Goal: Book appointment/travel/reservation

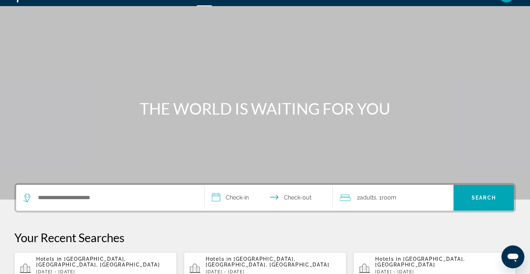
scroll to position [16, 0]
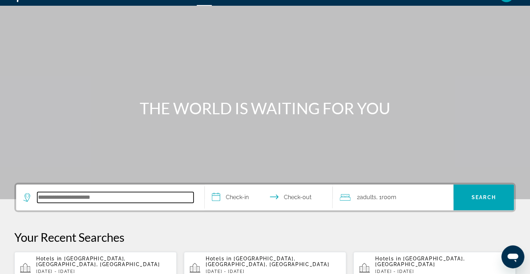
click at [158, 197] on input "Search hotel destination" at bounding box center [115, 197] width 156 height 11
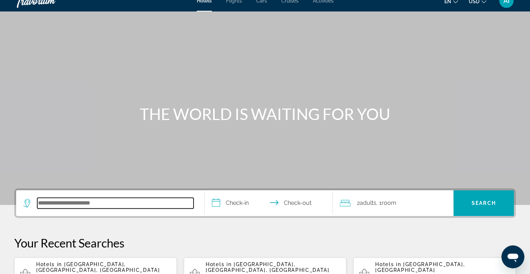
scroll to position [0, 0]
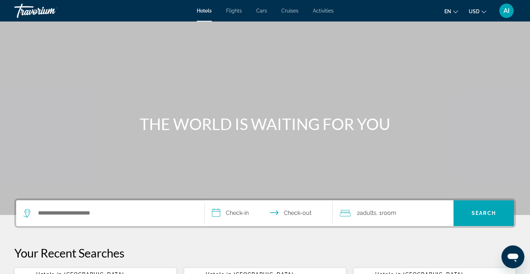
click at [287, 11] on span "Cruises" at bounding box center [289, 11] width 17 height 6
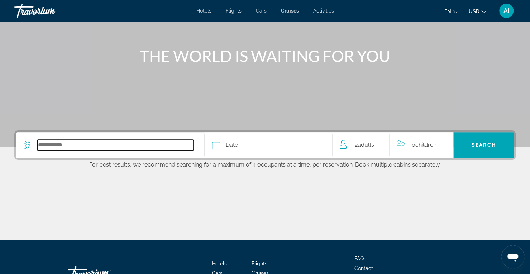
click at [95, 145] on input "Select cruise destination" at bounding box center [115, 145] width 156 height 11
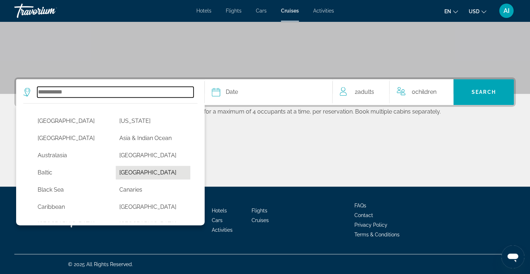
scroll to position [16, 0]
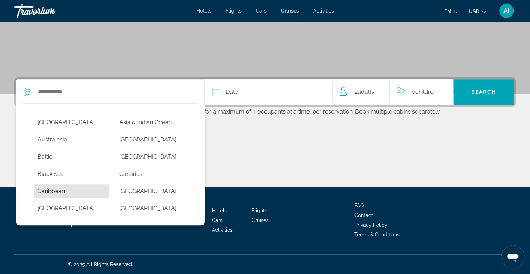
click at [48, 192] on button "Caribbean" at bounding box center [71, 191] width 74 height 14
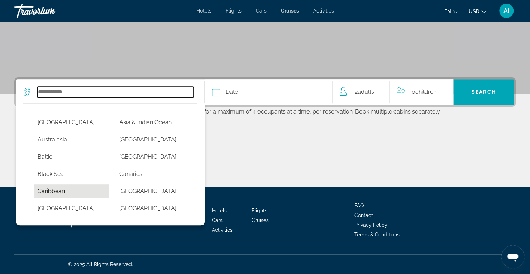
type input "*********"
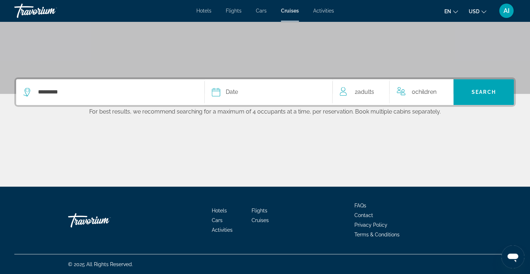
click at [262, 94] on div "Date" at bounding box center [268, 92] width 113 height 10
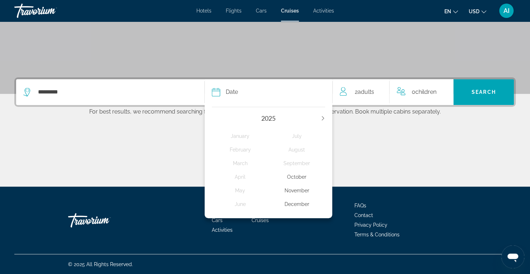
click at [324, 117] on icon "Next year" at bounding box center [322, 118] width 4 height 4
click at [241, 136] on div "January" at bounding box center [240, 136] width 57 height 13
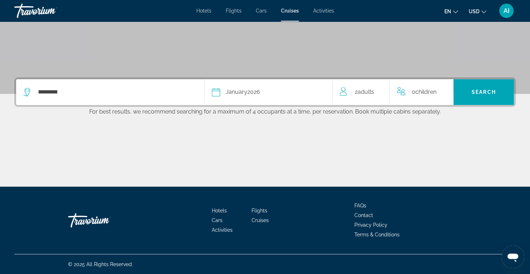
click at [277, 94] on div "Date January 2026" at bounding box center [268, 92] width 113 height 10
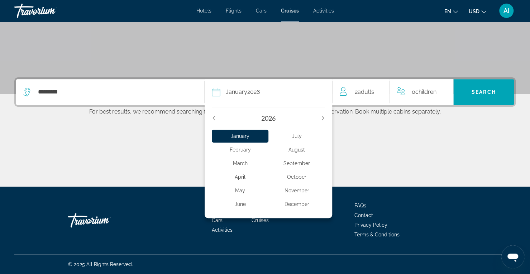
click at [239, 150] on div "February" at bounding box center [240, 149] width 57 height 13
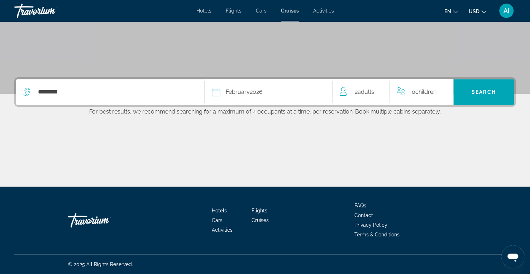
click at [431, 88] on span "0 Child Children" at bounding box center [423, 92] width 25 height 10
click at [453, 89] on icon "Increment children" at bounding box center [451, 90] width 6 height 9
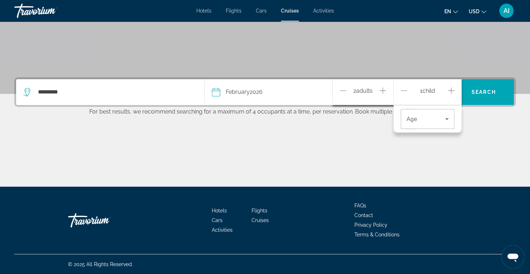
click at [453, 89] on icon "Increment children" at bounding box center [451, 90] width 6 height 9
click at [443, 118] on icon "Travelers: 2 adults, 2 children" at bounding box center [446, 119] width 9 height 9
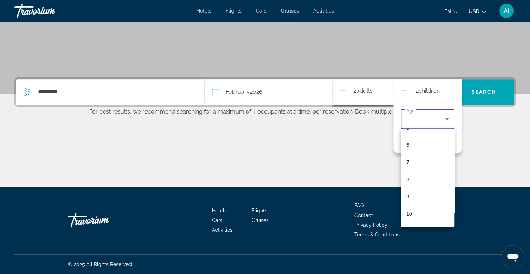
scroll to position [113, 0]
click at [459, 125] on div at bounding box center [265, 137] width 530 height 274
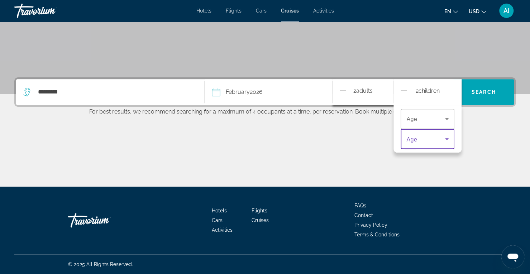
click at [446, 138] on icon "Travelers: 2 adults, 2 children" at bounding box center [447, 139] width 4 height 2
